Goal: Obtain resource: Obtain resource

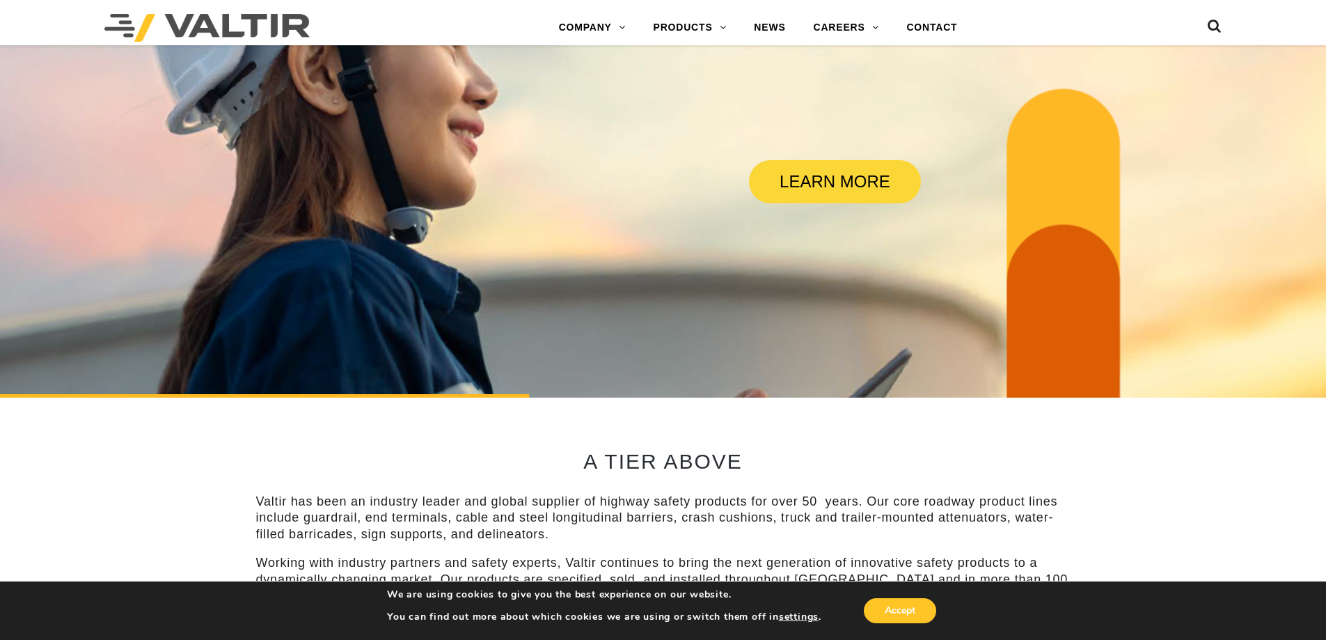
scroll to position [348, 0]
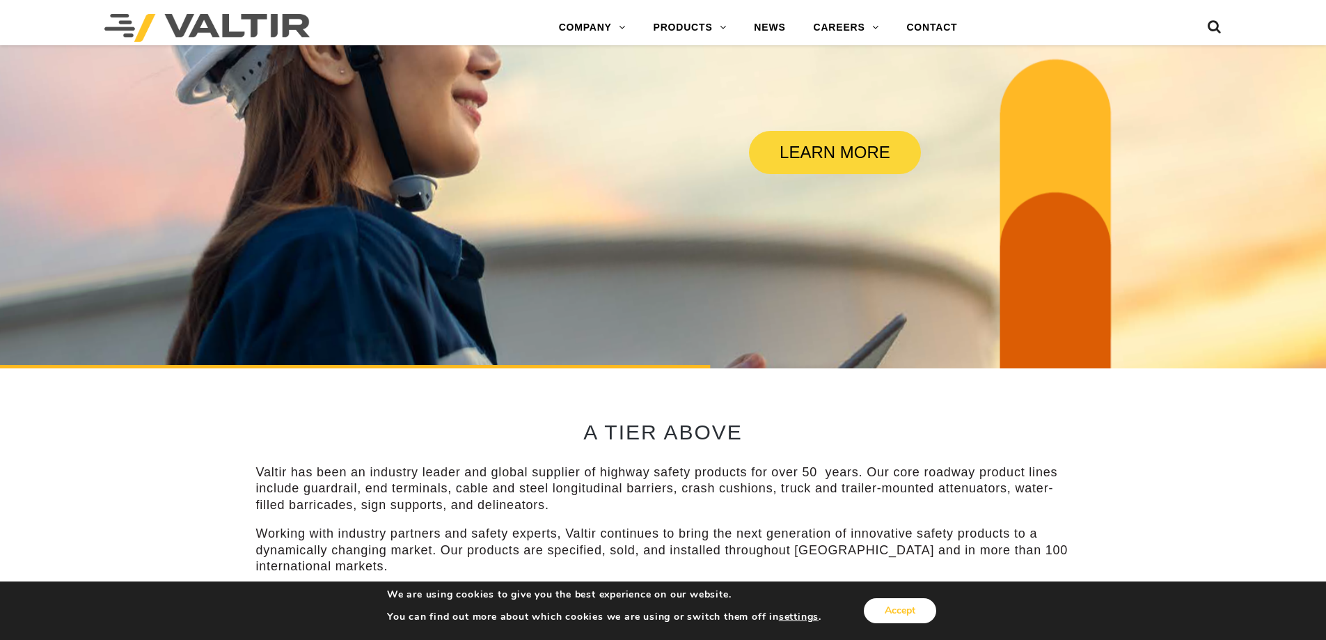
click at [902, 614] on button "Accept" at bounding box center [900, 610] width 72 height 25
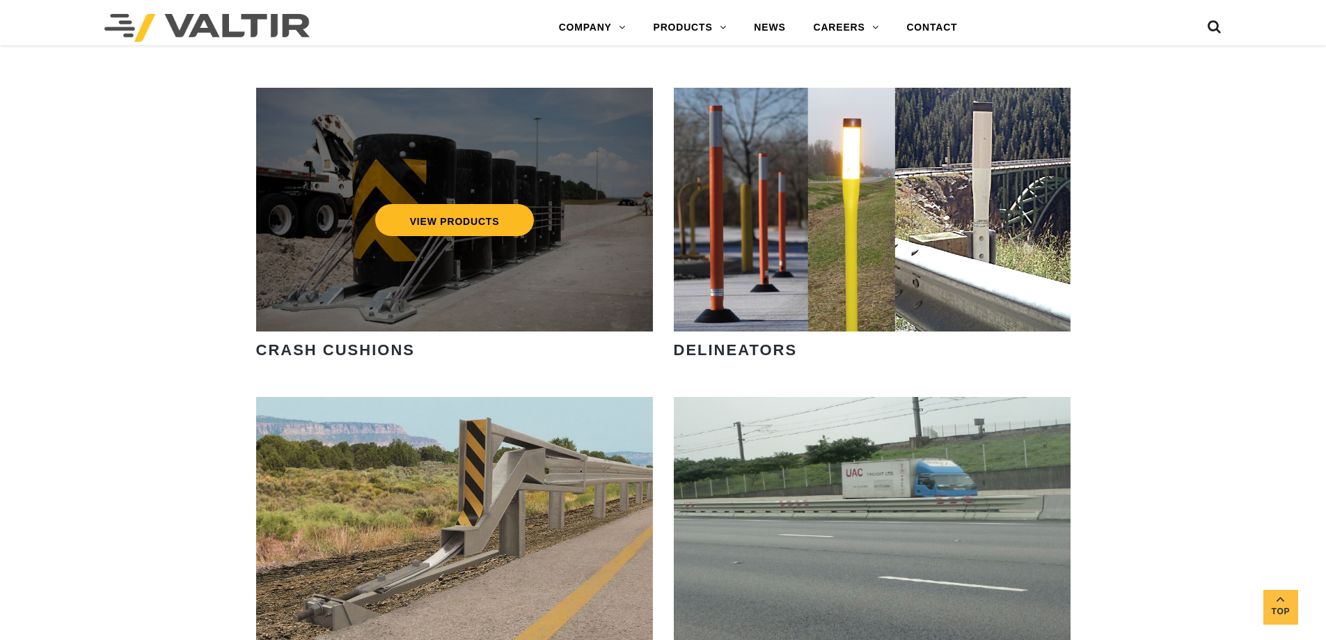
scroll to position [1114, 0]
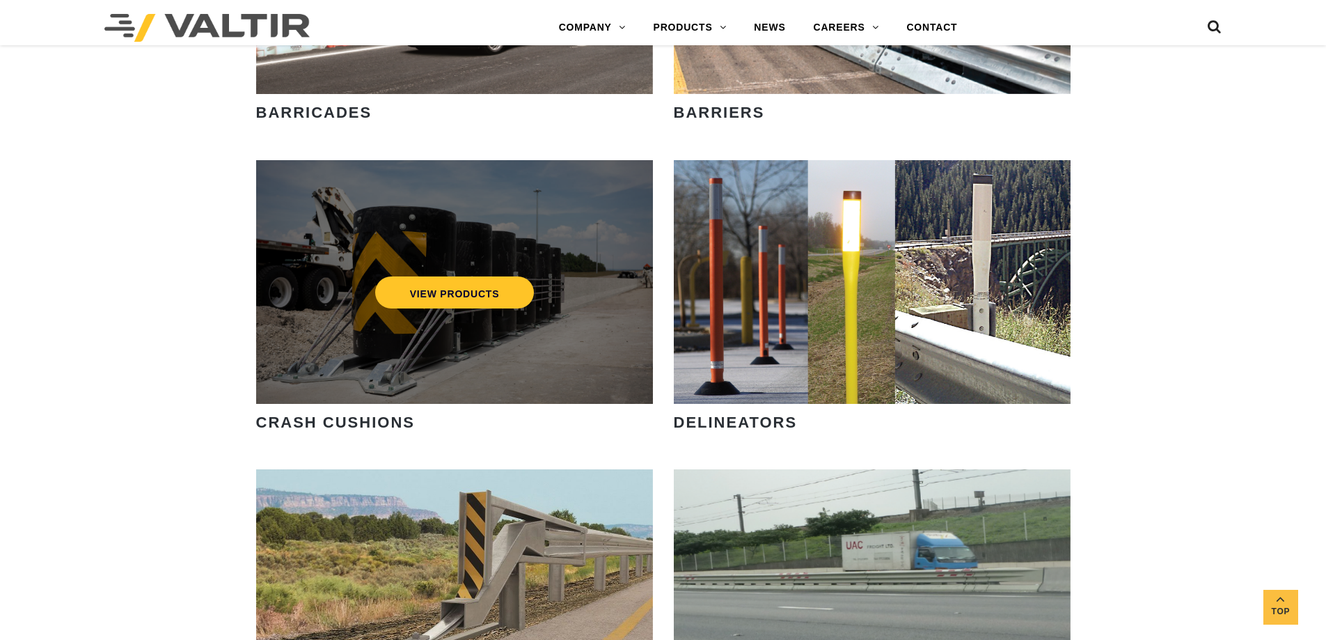
click at [449, 330] on div "VIEW PRODUCTS" at bounding box center [454, 282] width 397 height 244
click at [455, 302] on link "VIEW PRODUCTS" at bounding box center [454, 292] width 159 height 32
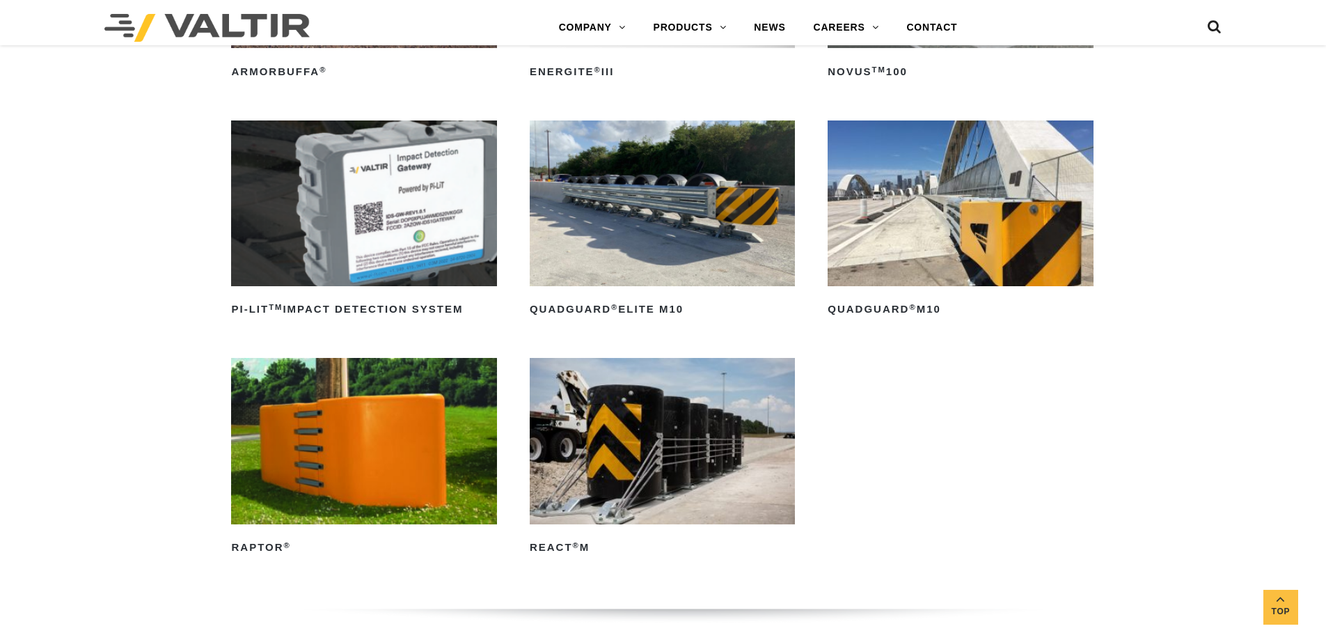
scroll to position [348, 0]
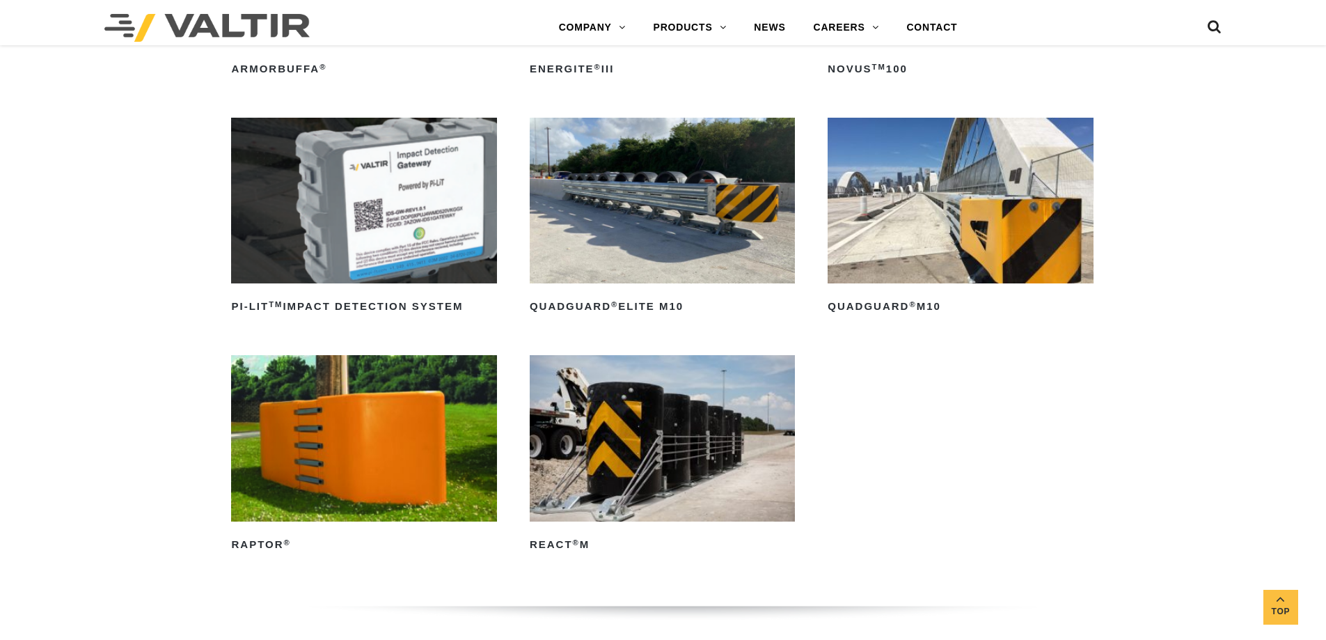
click at [654, 204] on img at bounding box center [662, 201] width 265 height 166
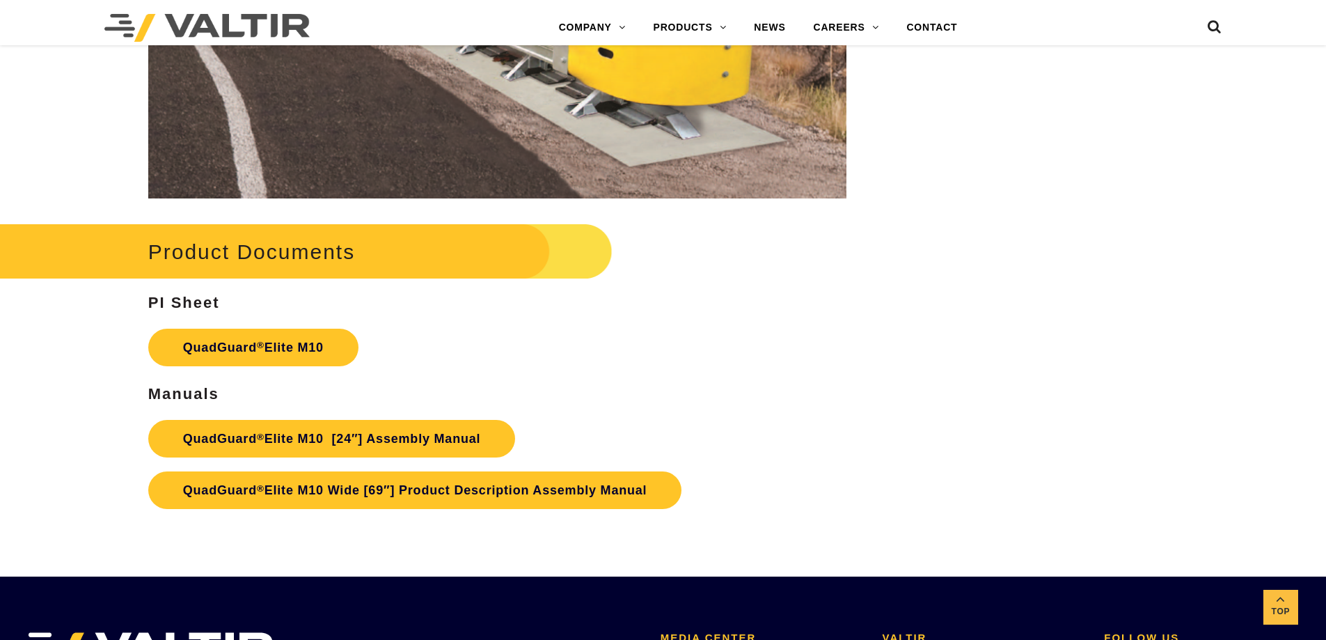
scroll to position [7241, 0]
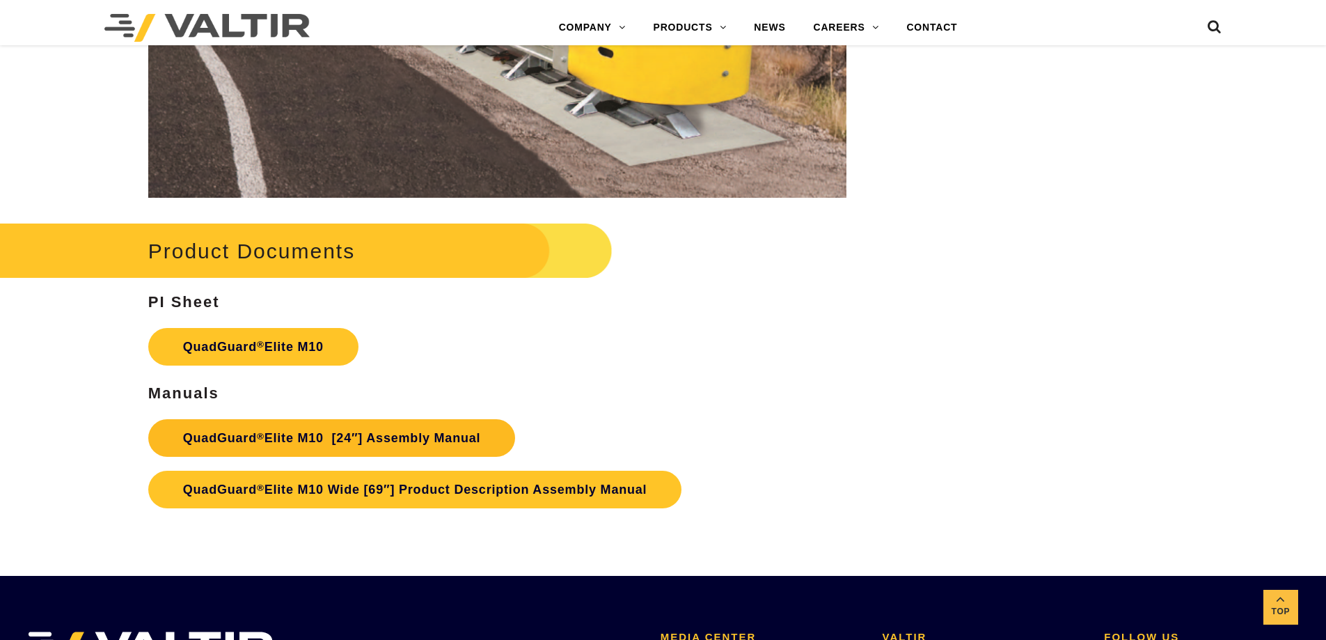
click at [388, 437] on link "QuadGuard ® Elite M10 [24″] Assembly Manual" at bounding box center [332, 438] width 368 height 38
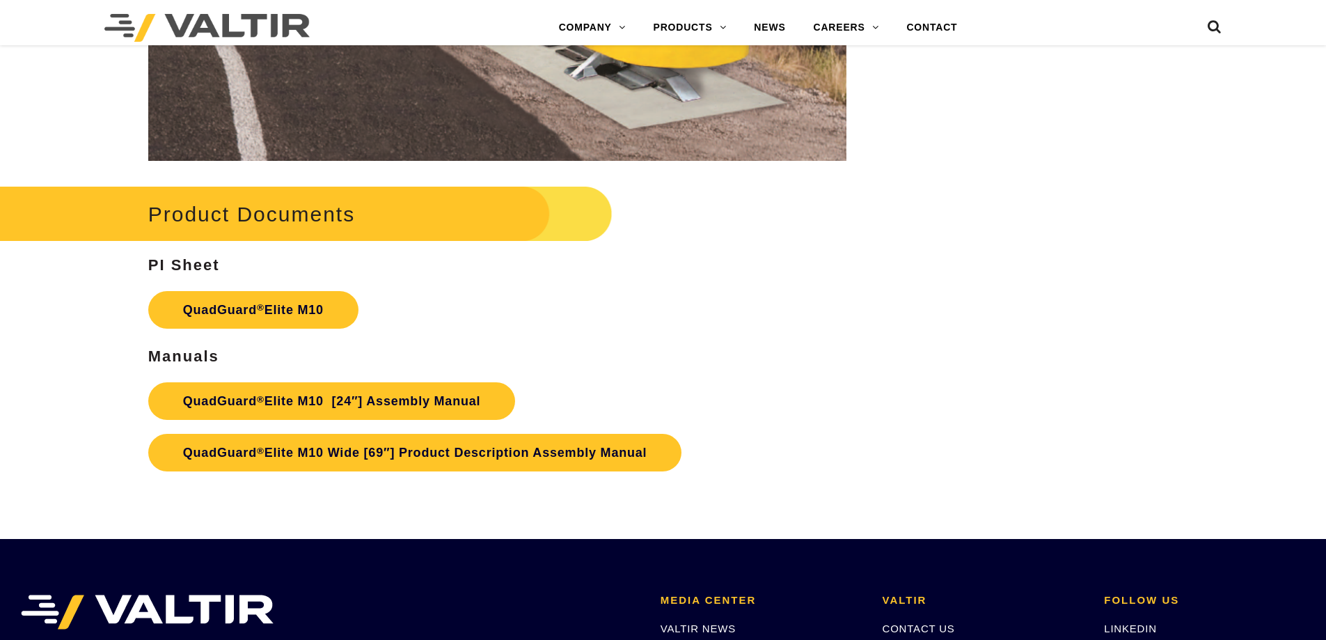
scroll to position [7241, 0]
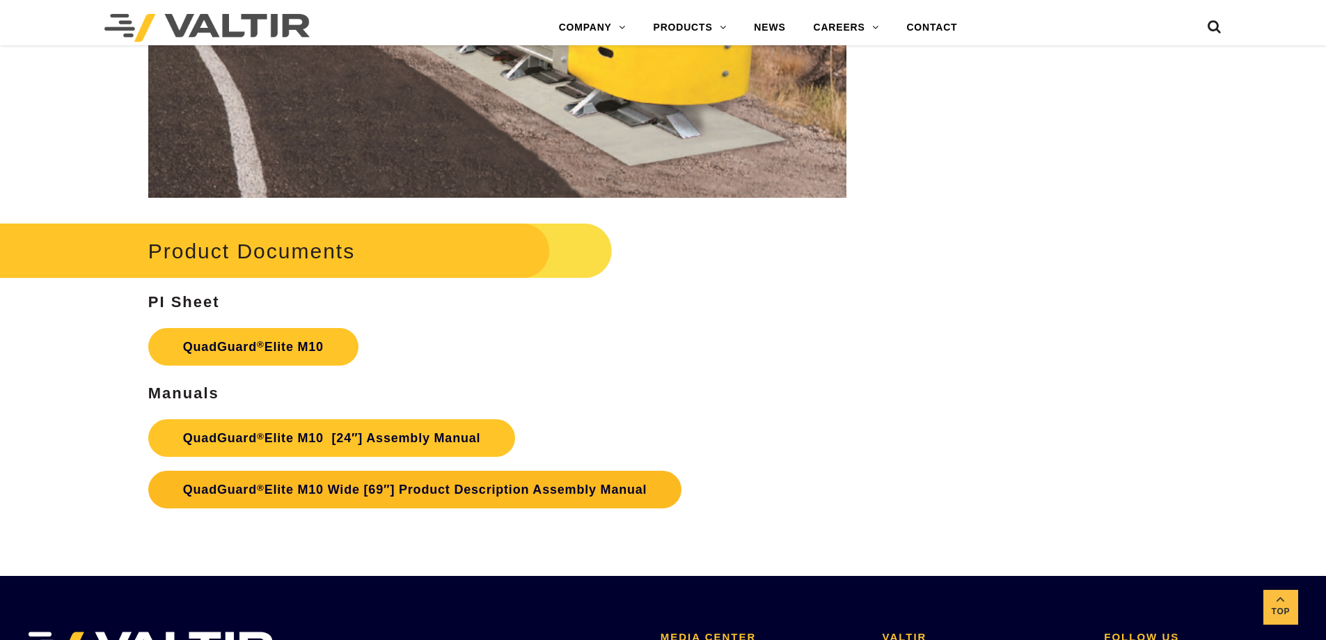
click at [423, 488] on link "QuadGuard ® Elite M10 Wide [69″] Product Description Assembly Manual" at bounding box center [415, 490] width 534 height 38
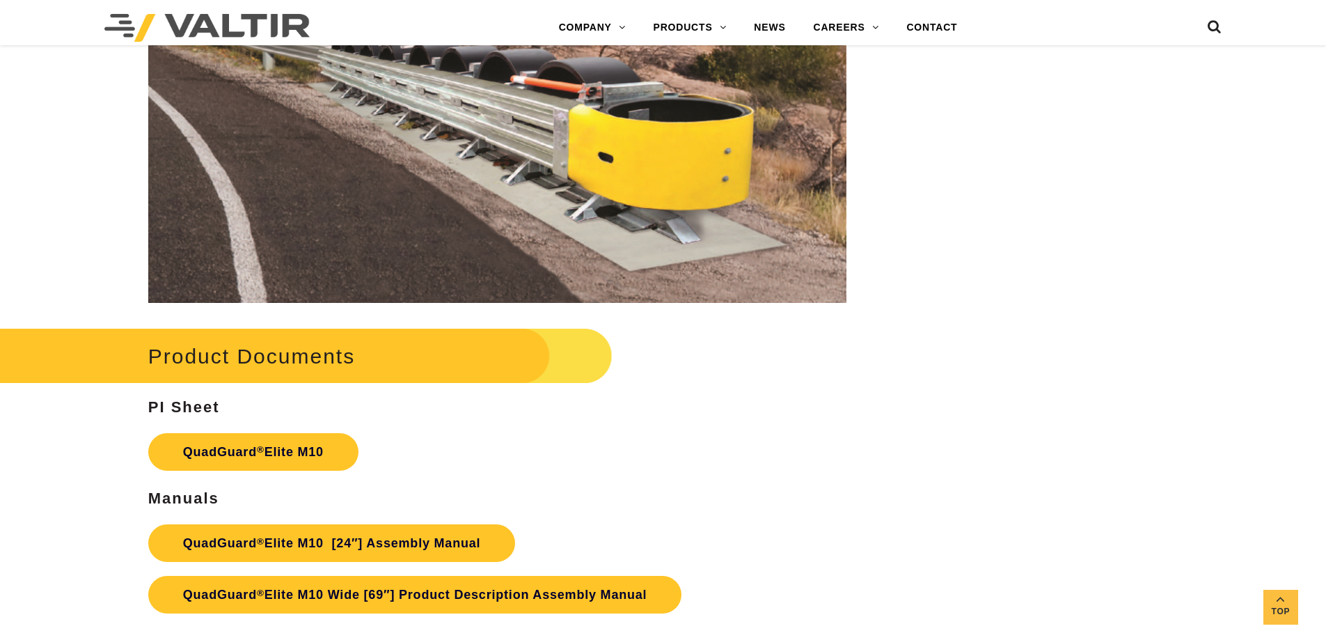
scroll to position [7171, 0]
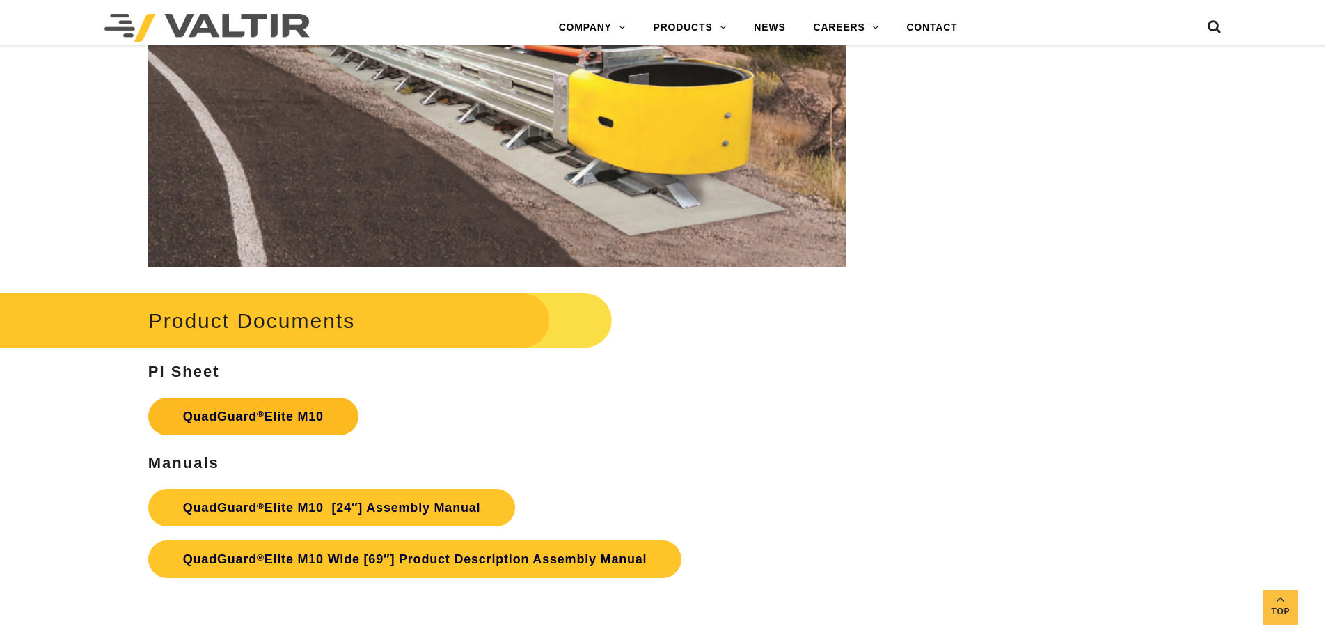
click at [244, 416] on link "QuadGuard ® Elite M10" at bounding box center [253, 417] width 210 height 38
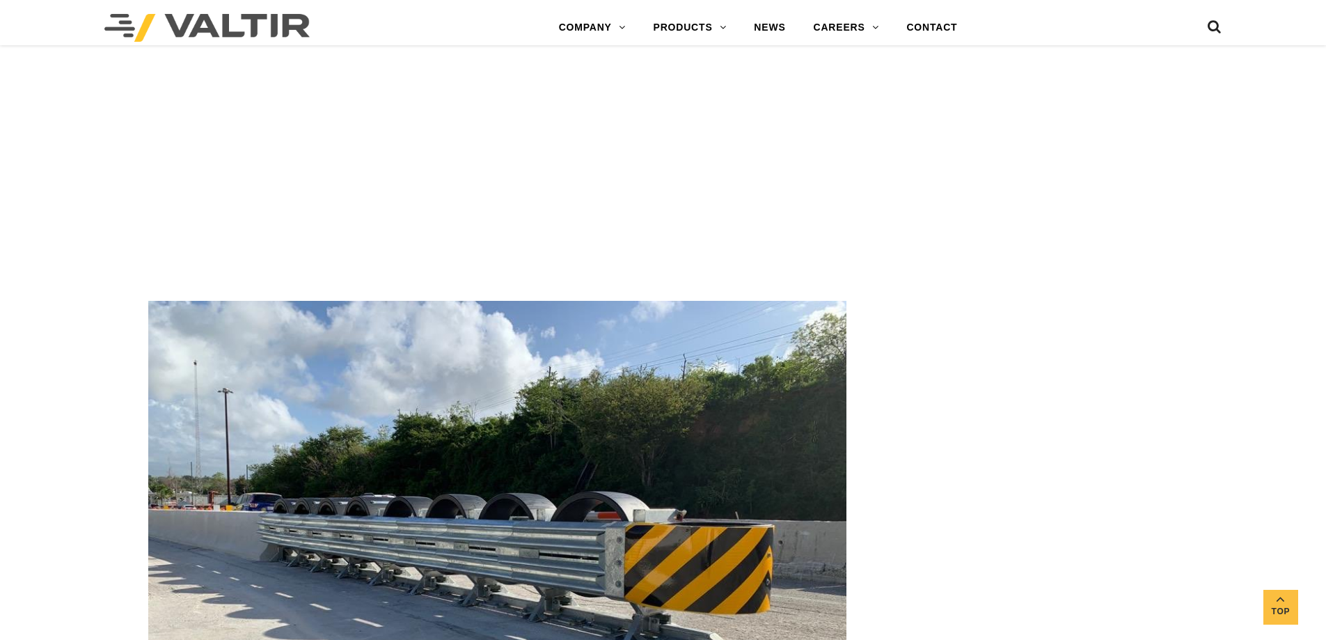
scroll to position [2854, 0]
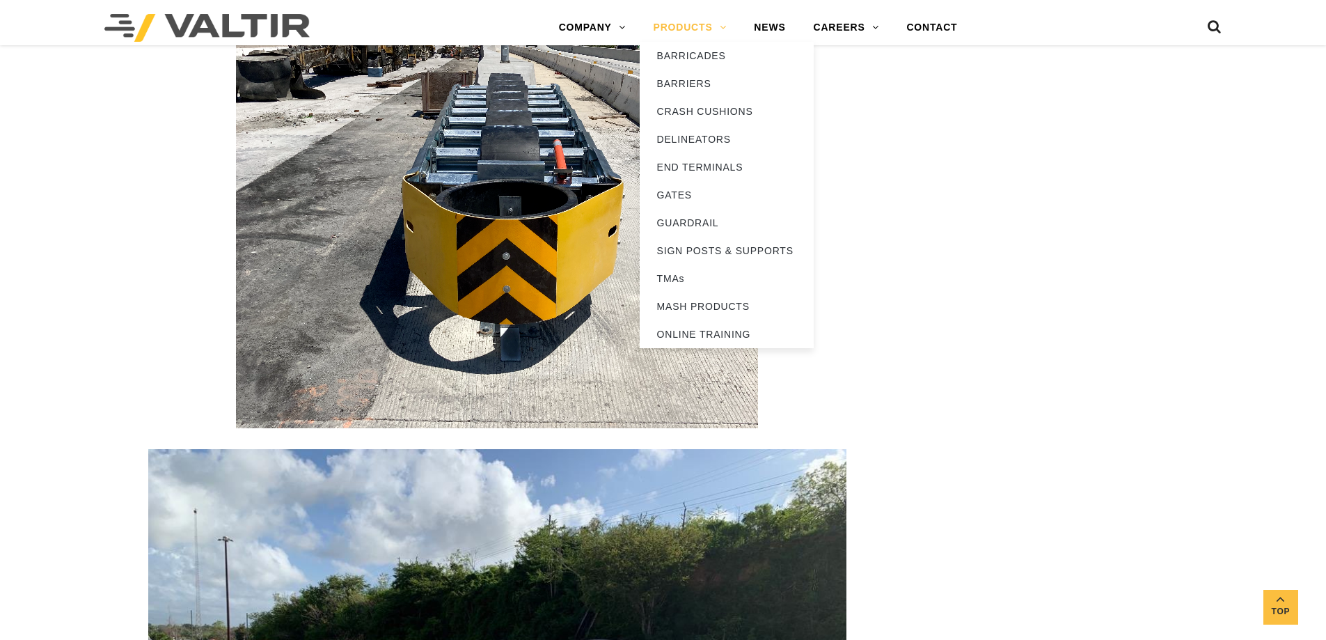
click at [691, 35] on link "PRODUCTS" at bounding box center [690, 28] width 101 height 28
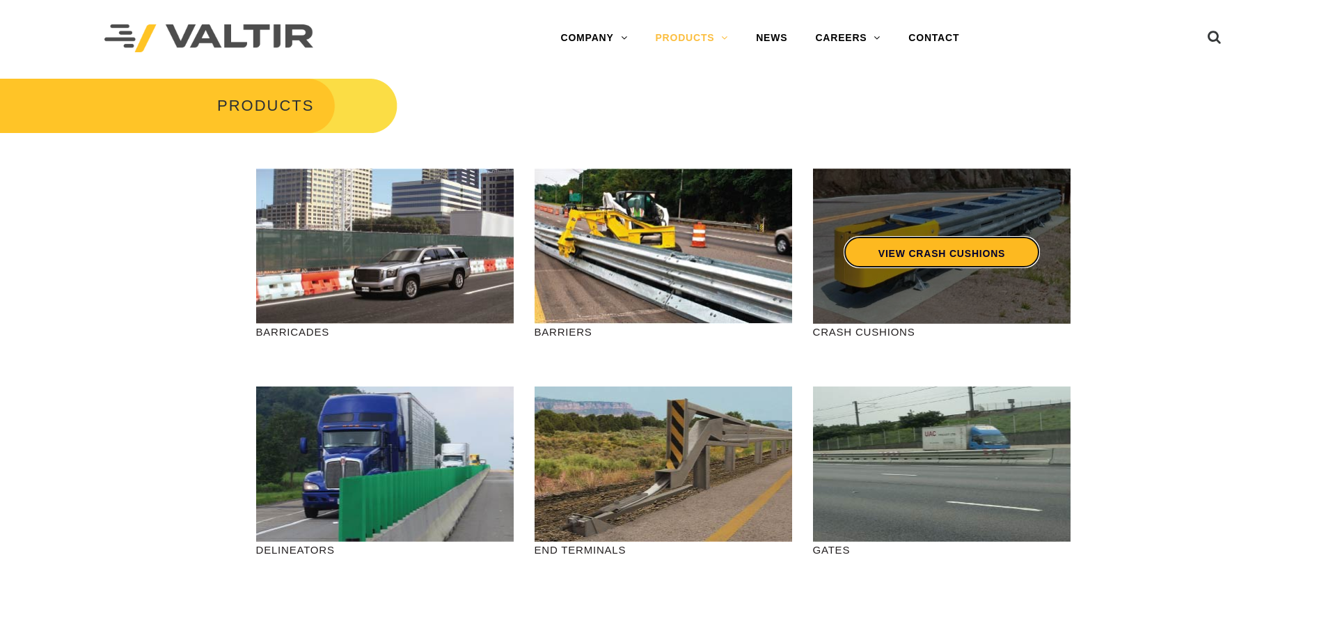
click at [924, 263] on link "VIEW CRASH CUSHIONS" at bounding box center [941, 252] width 196 height 32
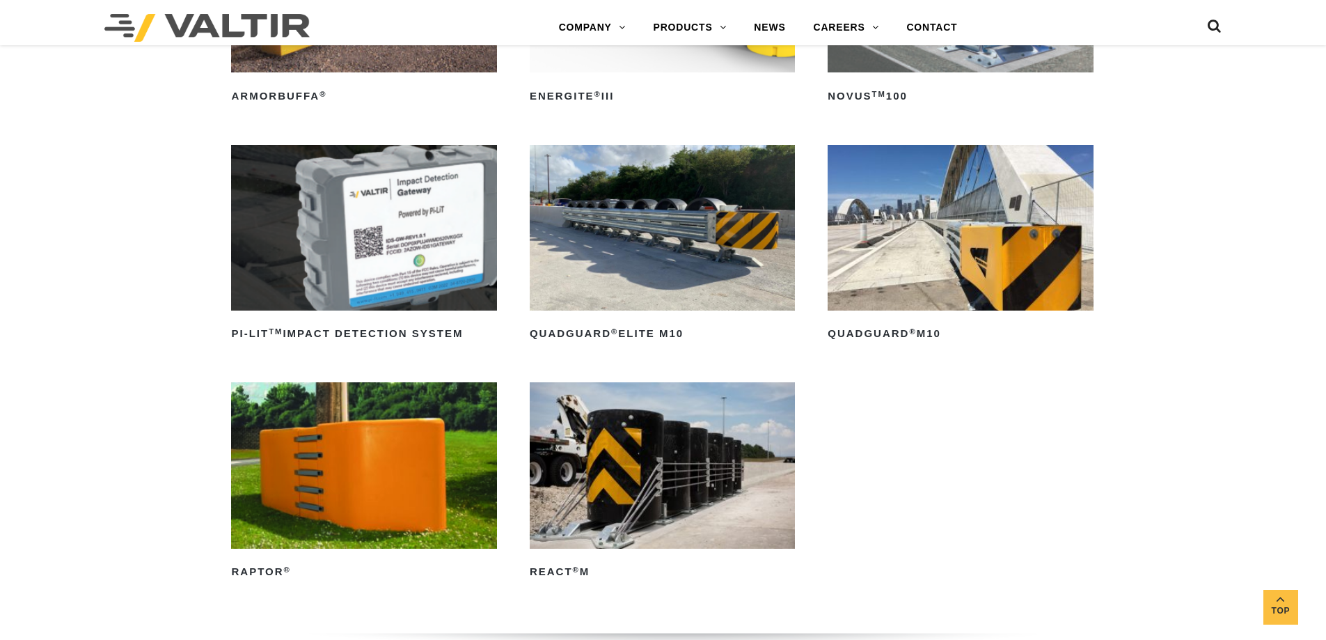
scroll to position [348, 0]
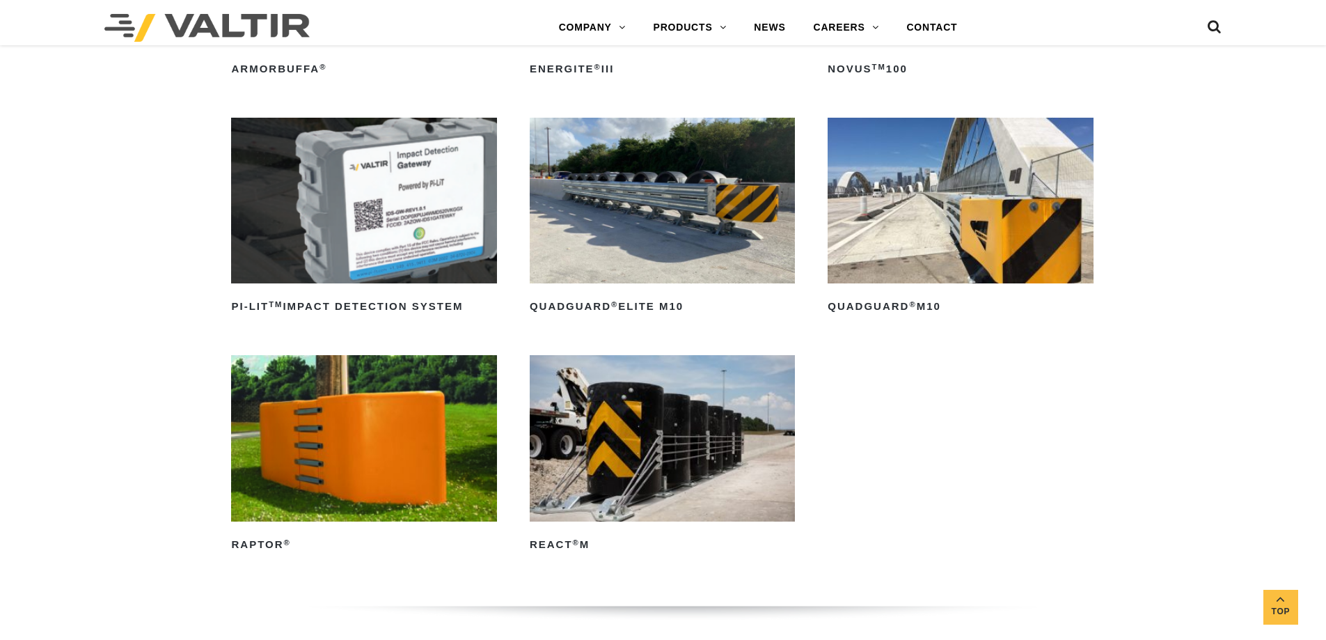
click at [957, 236] on img at bounding box center [960, 201] width 265 height 166
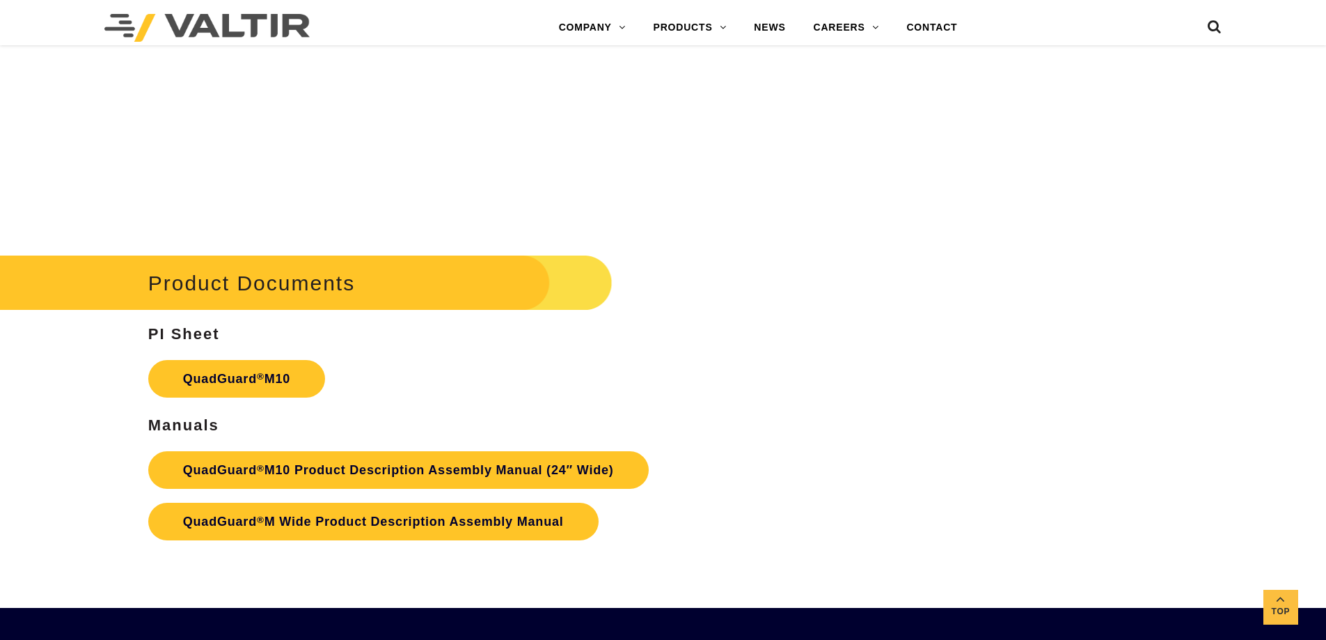
scroll to position [5082, 0]
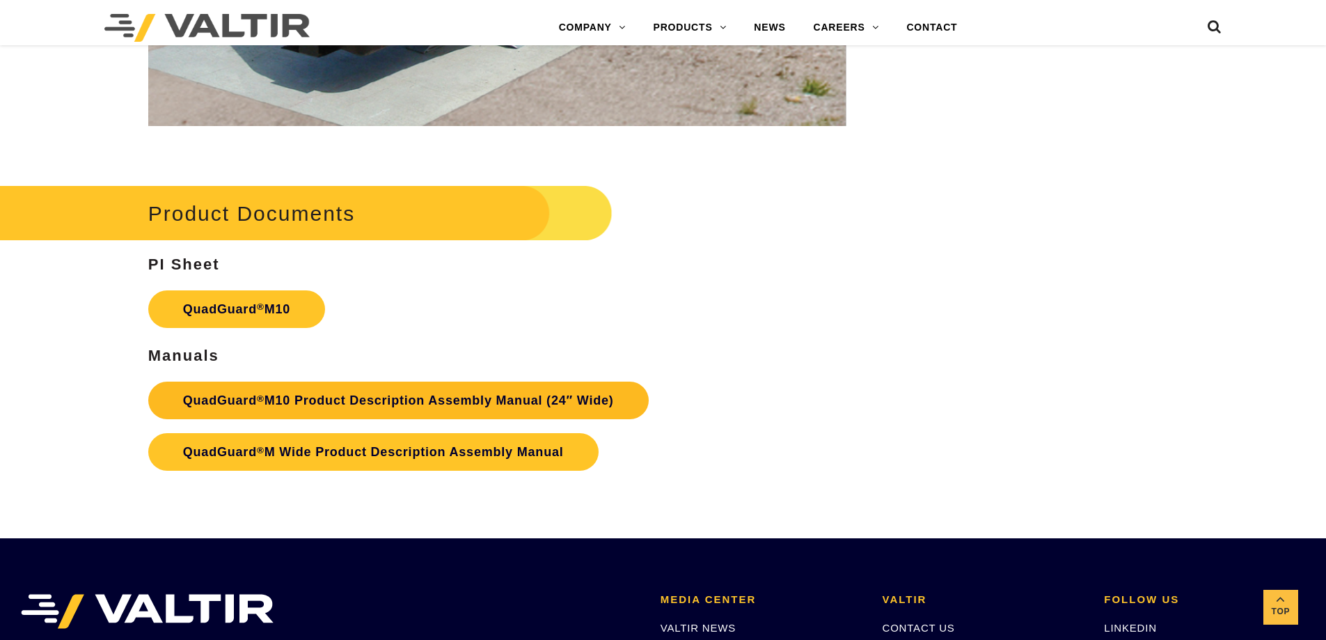
click at [394, 398] on link "QuadGuard ® M10 Product Description Assembly Manual (24″ Wide)" at bounding box center [398, 401] width 501 height 38
